Goal: Go to known website: Go to known website

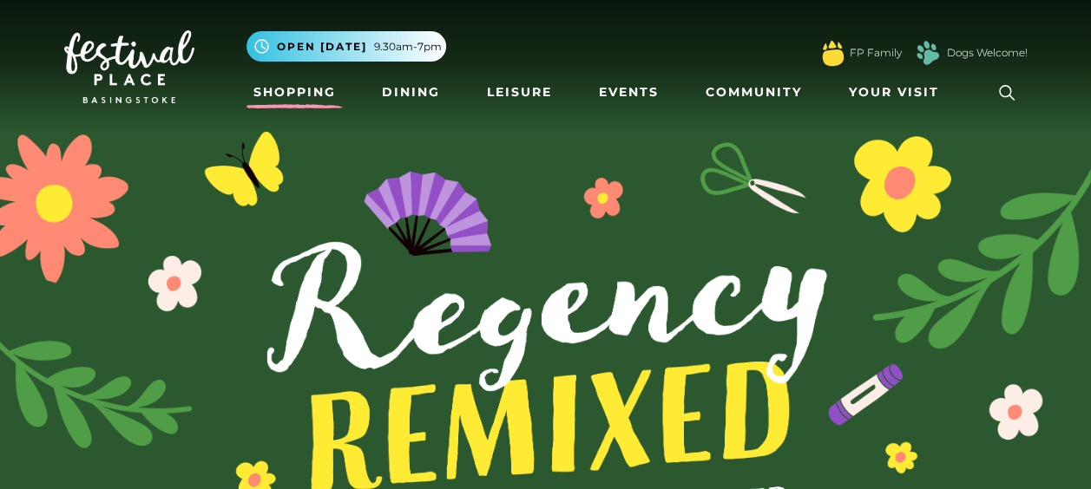
click at [300, 91] on link "Shopping" at bounding box center [294, 92] width 96 height 32
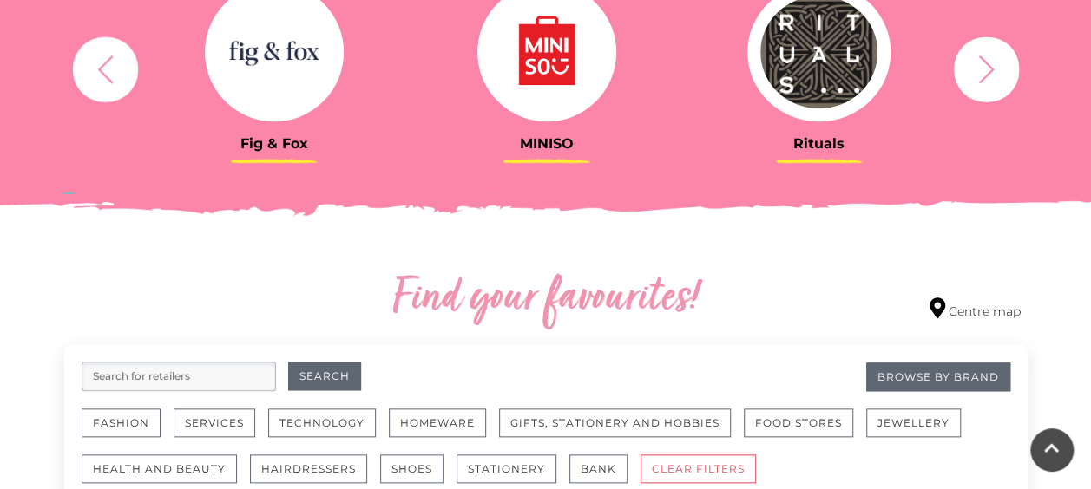
scroll to position [751, 0]
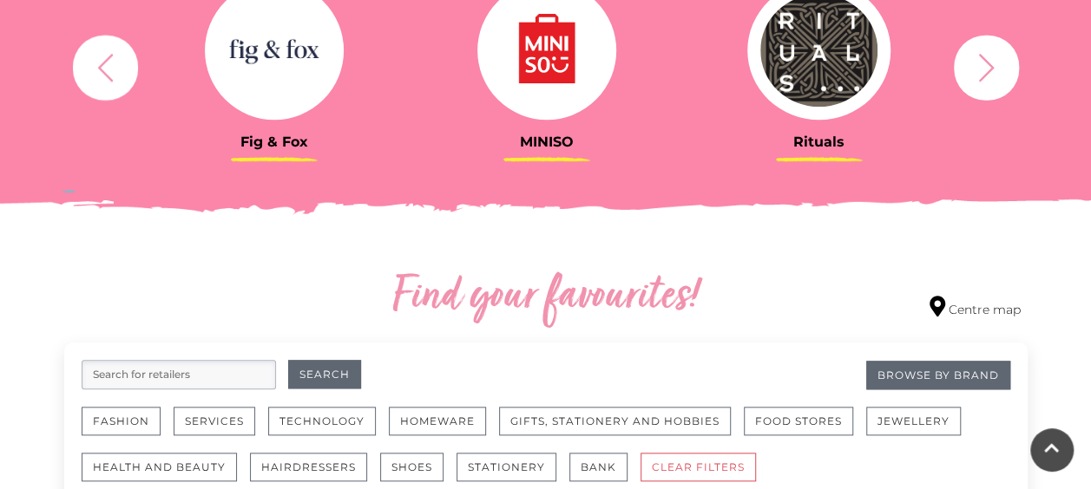
click at [567, 72] on img at bounding box center [546, 50] width 139 height 139
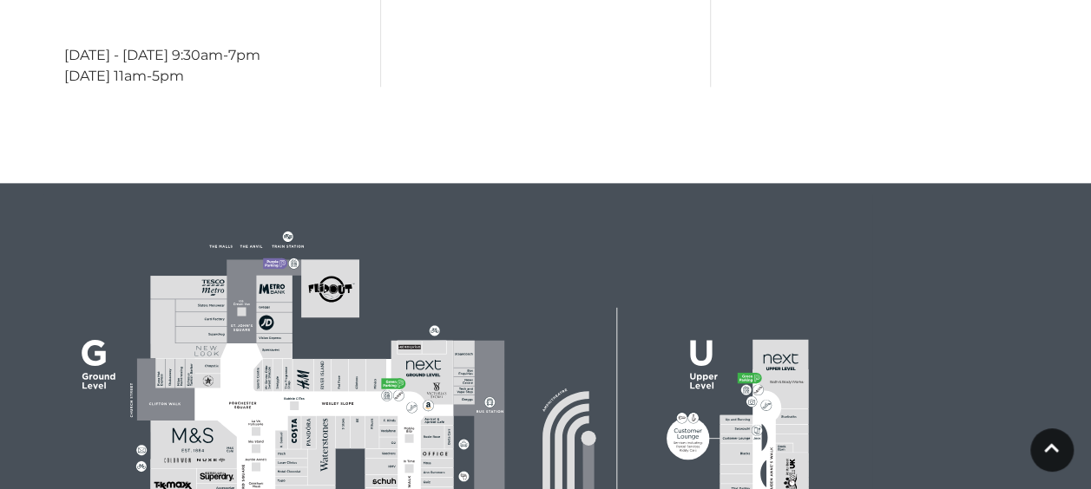
scroll to position [613, 0]
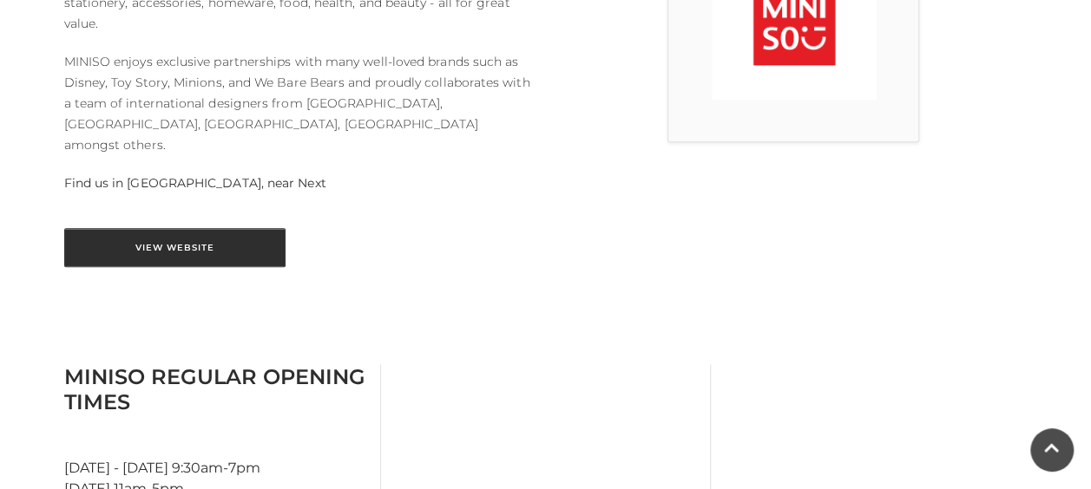
click at [227, 228] on link "View Website" at bounding box center [174, 247] width 221 height 39
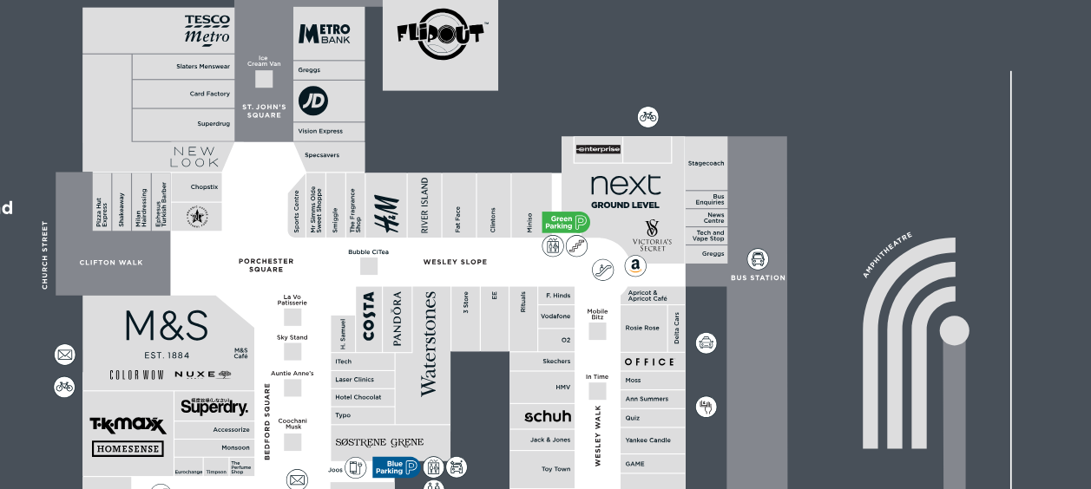
scroll to position [1264, 0]
